Goal: Book appointment/travel/reservation

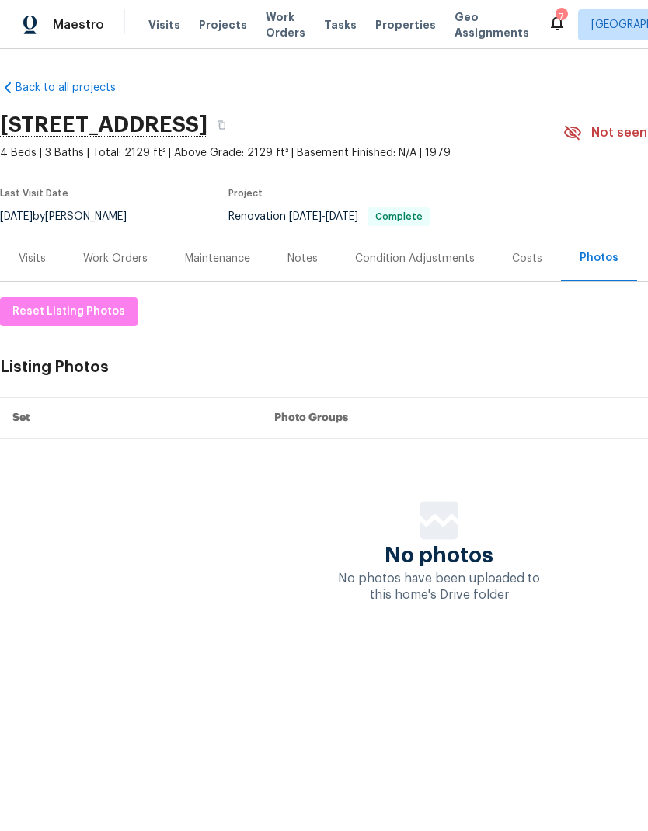
click at [375, 21] on span "Properties" at bounding box center [405, 25] width 61 height 16
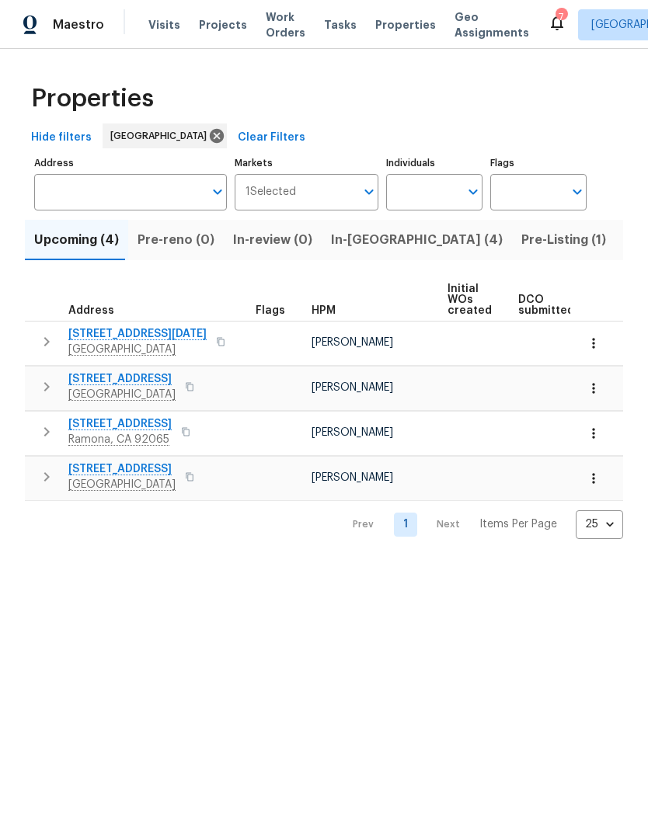
click at [341, 253] on button "In-reno (4)" at bounding box center [417, 240] width 190 height 40
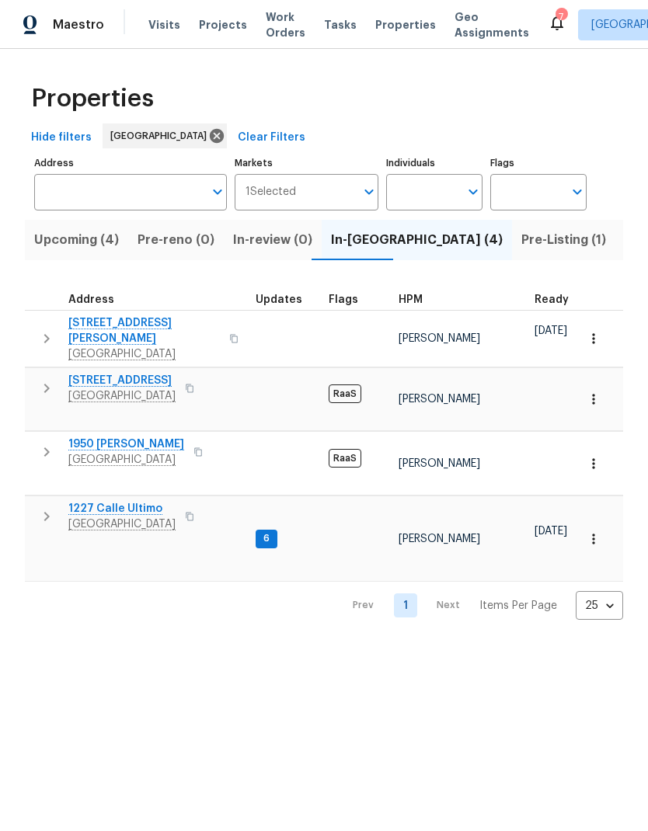
click at [152, 22] on span "Visits" at bounding box center [164, 25] width 32 height 16
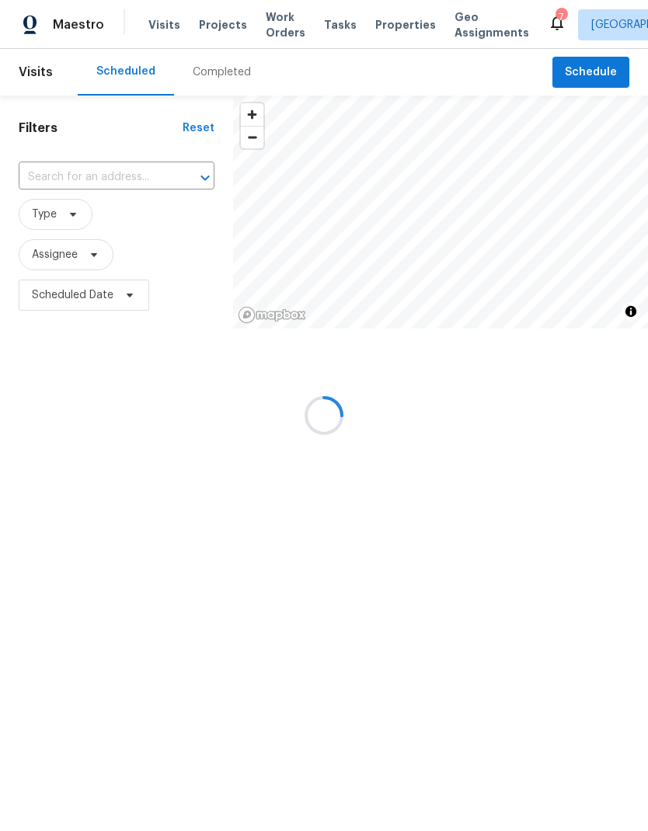
click at [92, 184] on div at bounding box center [324, 415] width 648 height 831
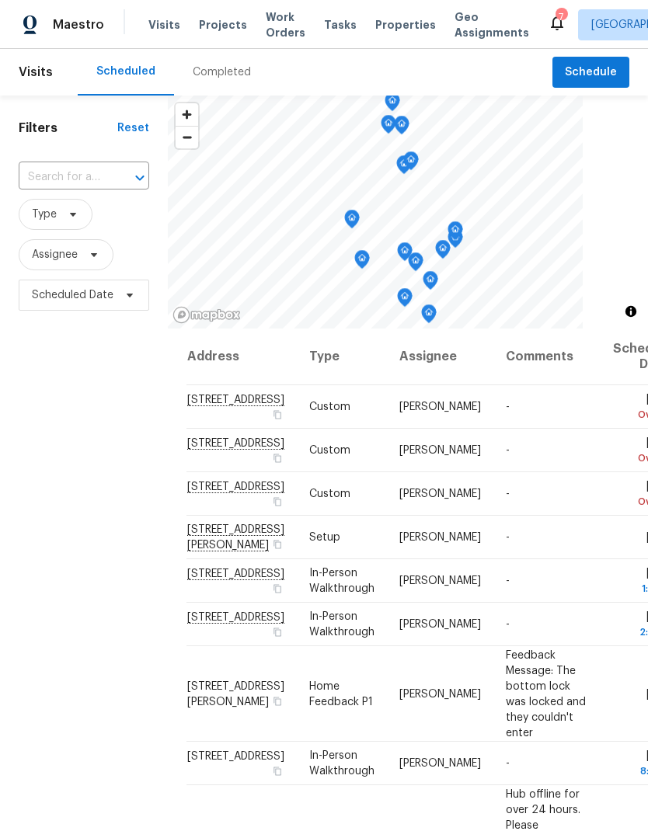
click at [79, 179] on input "text" at bounding box center [62, 178] width 87 height 24
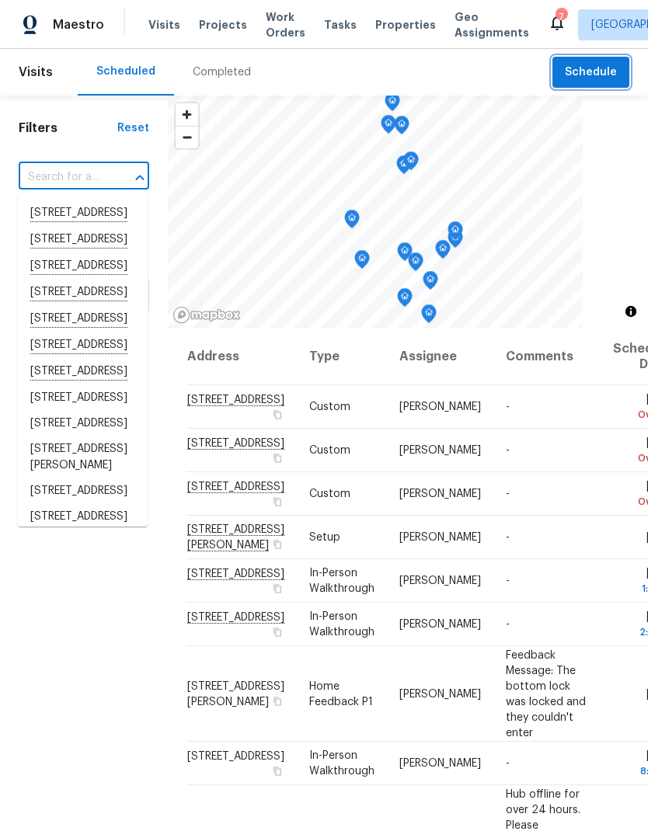
click at [587, 64] on span "Schedule" at bounding box center [591, 72] width 52 height 19
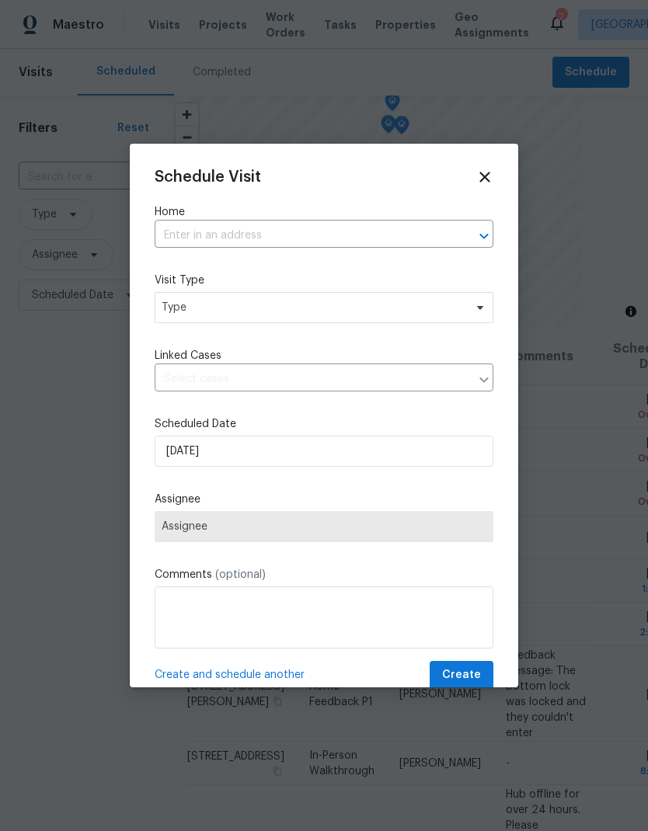
click at [211, 236] on input "text" at bounding box center [302, 236] width 295 height 24
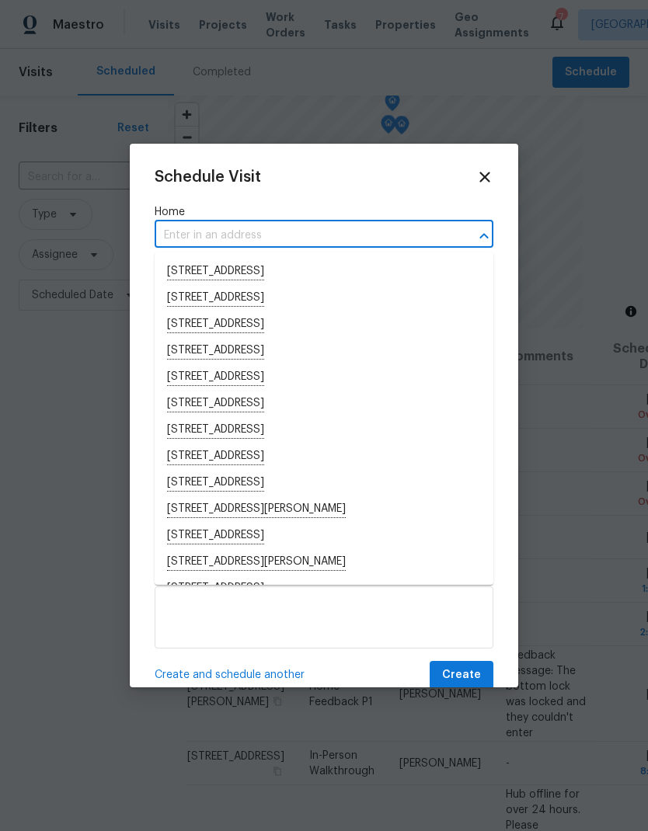
click at [197, 232] on input "text" at bounding box center [302, 236] width 295 height 24
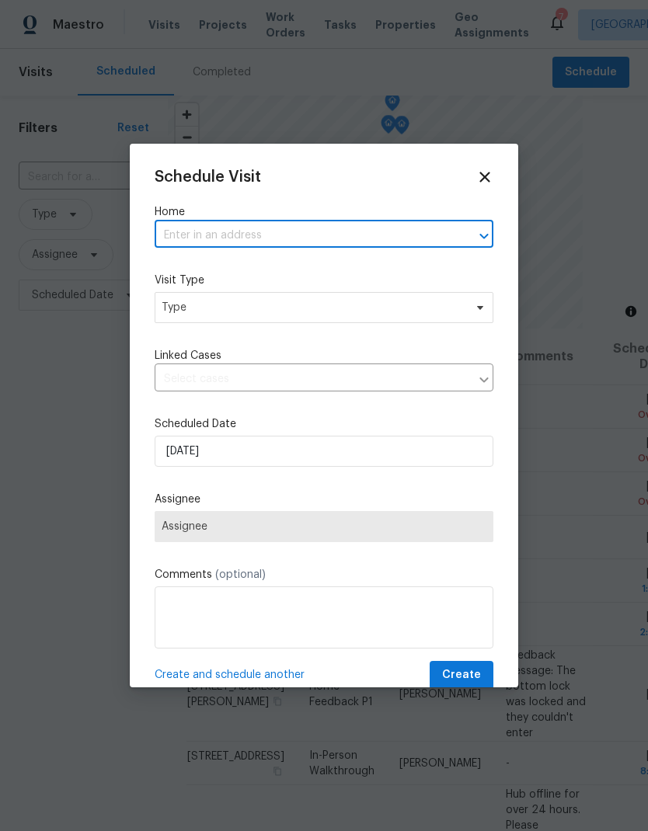
paste input "1950 Rue Michelle Chula Vista, CA 91913"
type input "1950 Rue Michelle Chula Vista, CA 91913"
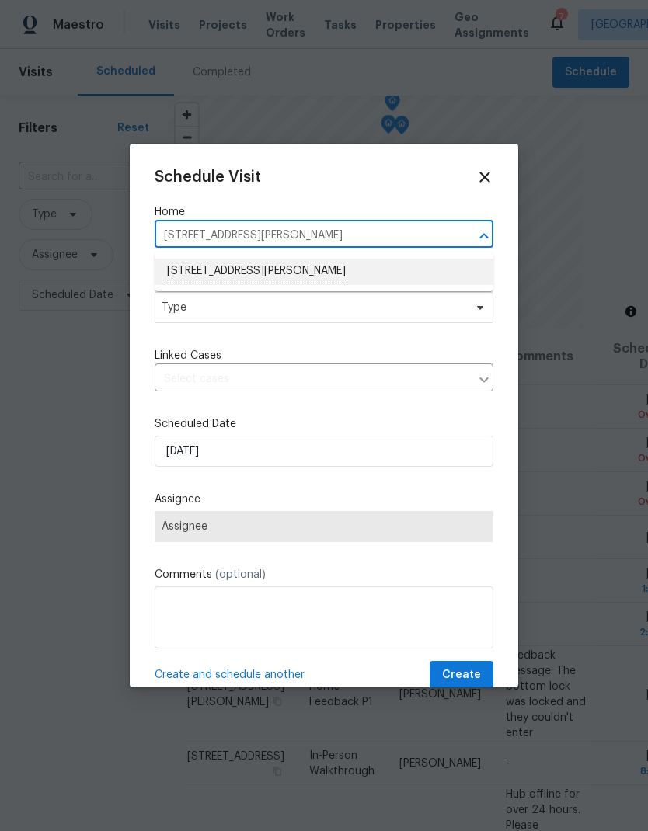
click at [220, 279] on li "1950 Rue Michelle, Chula Vista, CA 91913" at bounding box center [324, 272] width 339 height 26
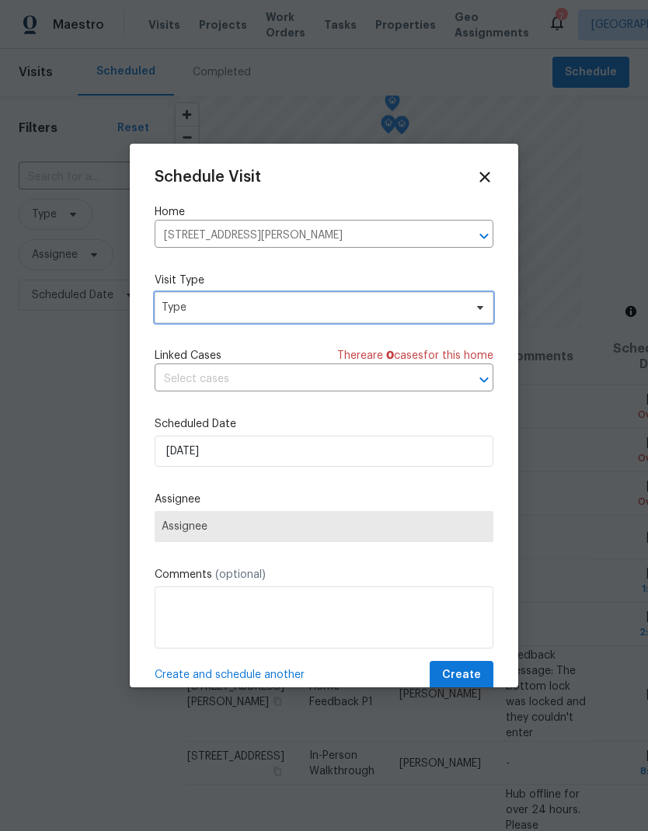
click at [181, 304] on span "Type" at bounding box center [313, 308] width 302 height 16
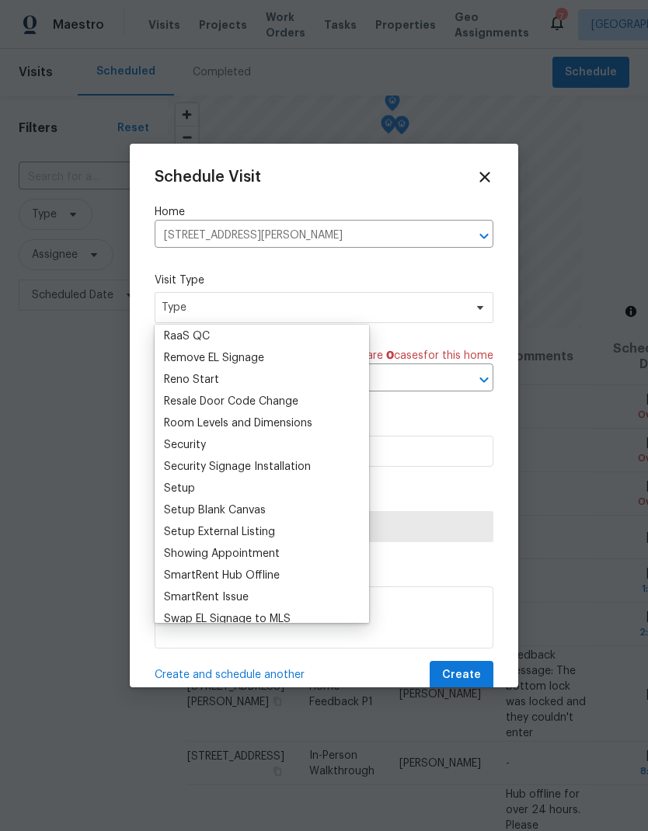
scroll to position [1115, 0]
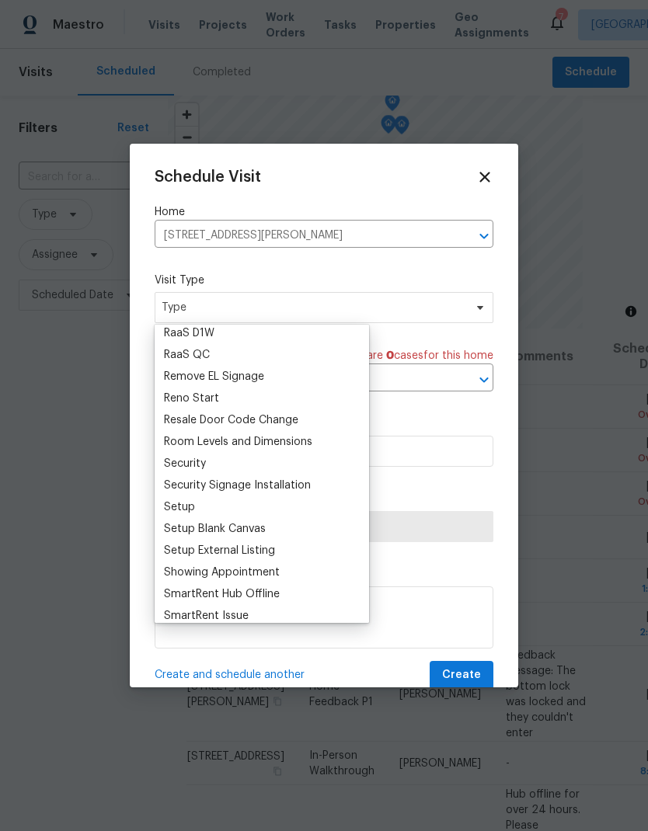
click at [171, 340] on div "RaaS D1W" at bounding box center [189, 334] width 51 height 16
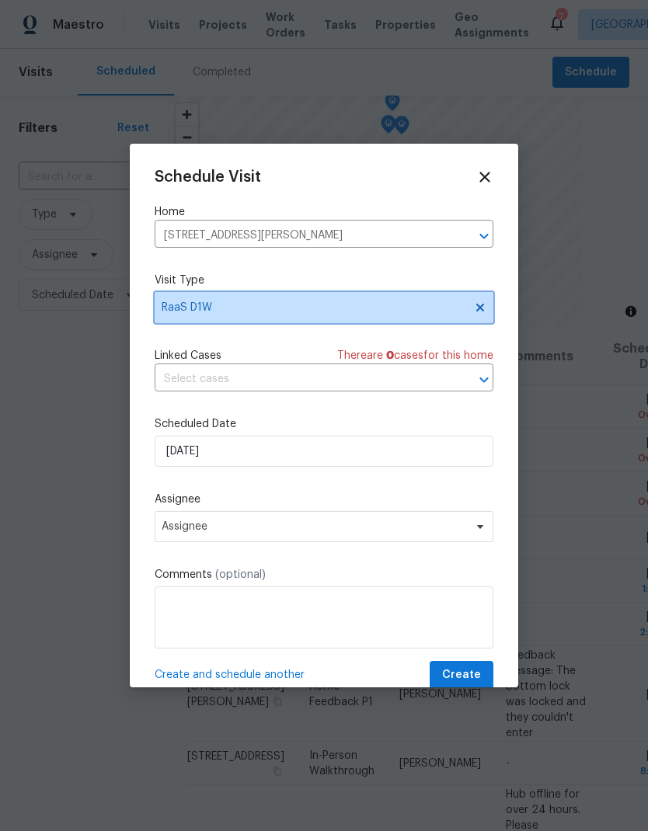
click at [182, 309] on span "RaaS D1W" at bounding box center [313, 308] width 302 height 16
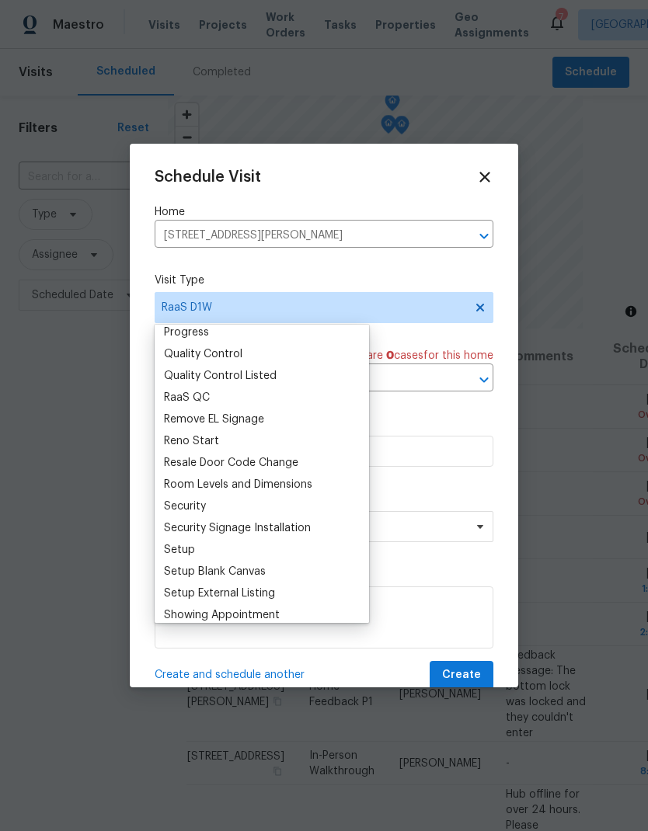
scroll to position [1072, 0]
click at [175, 399] on div "RaaS QC" at bounding box center [187, 399] width 46 height 16
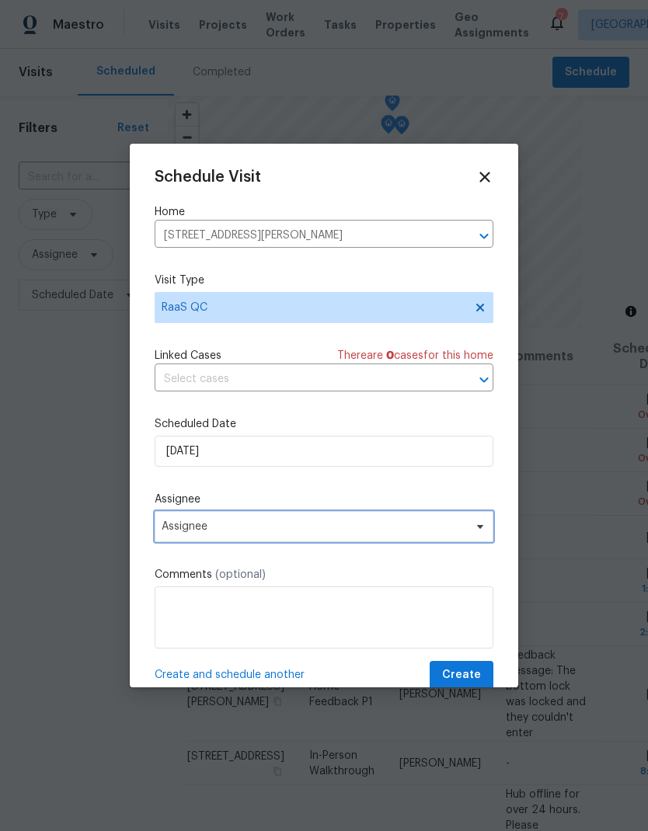
click at [218, 542] on span "Assignee" at bounding box center [324, 526] width 339 height 31
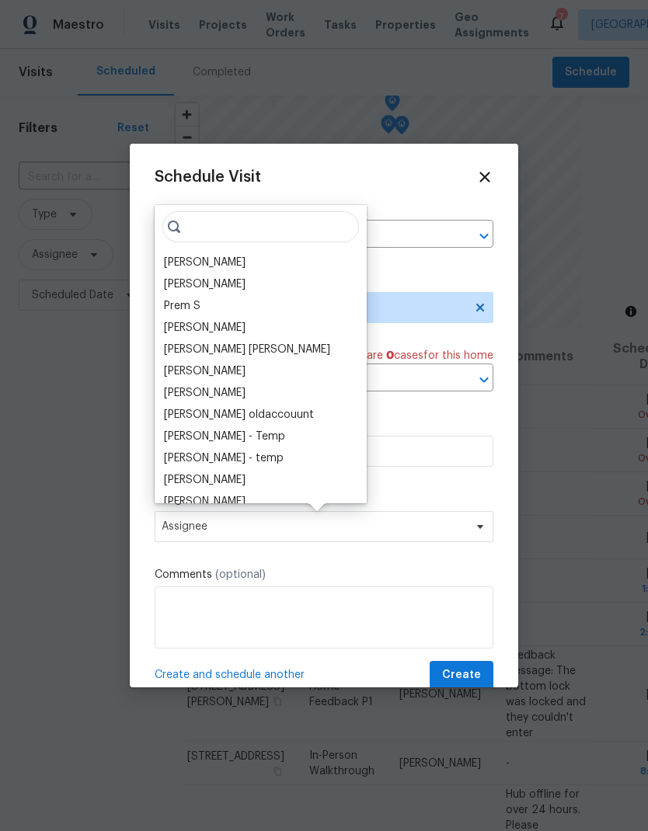
click at [177, 267] on div "[PERSON_NAME]" at bounding box center [205, 263] width 82 height 16
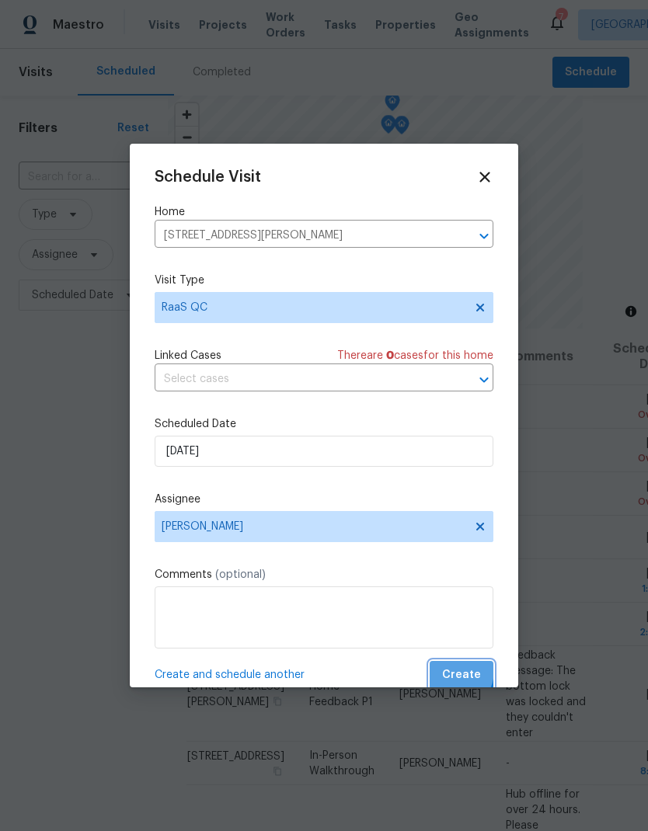
click at [452, 675] on span "Create" at bounding box center [461, 675] width 39 height 19
